Goal: Task Accomplishment & Management: Use online tool/utility

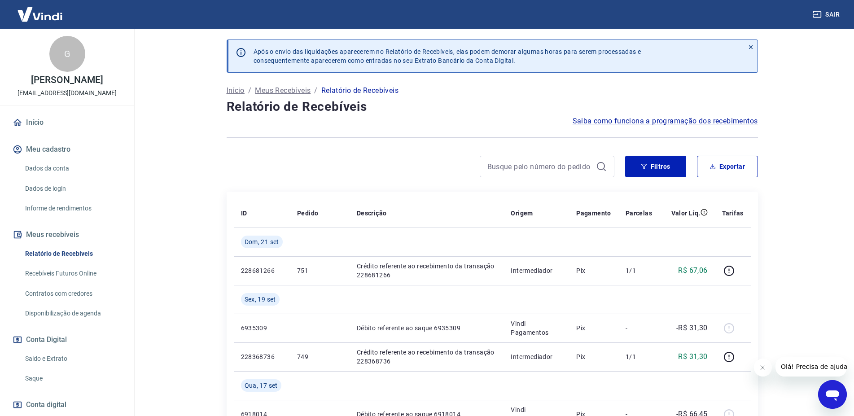
click at [40, 384] on link "Saque" at bounding box center [73, 378] width 102 height 18
